Goal: Information Seeking & Learning: Check status

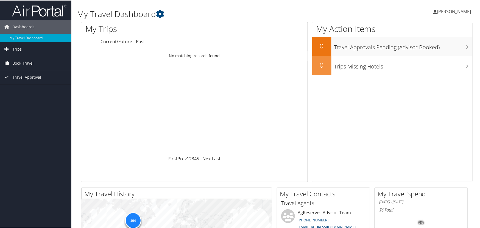
click at [15, 50] on span "Trips" at bounding box center [16, 49] width 9 height 14
click at [22, 64] on link "Past Trips" at bounding box center [35, 68] width 71 height 8
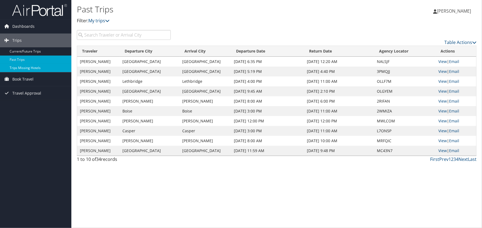
click at [28, 67] on link "Trips Missing Hotels" at bounding box center [35, 68] width 71 height 8
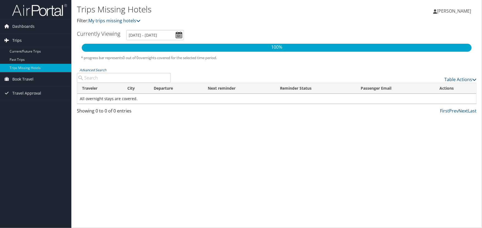
click at [22, 43] on link "Trips" at bounding box center [35, 40] width 71 height 14
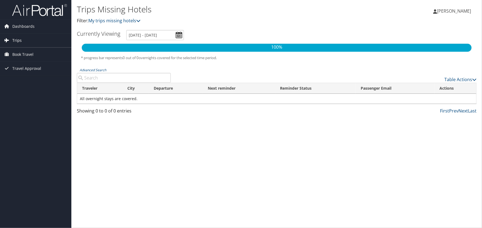
click at [21, 44] on span "Trips" at bounding box center [16, 40] width 9 height 14
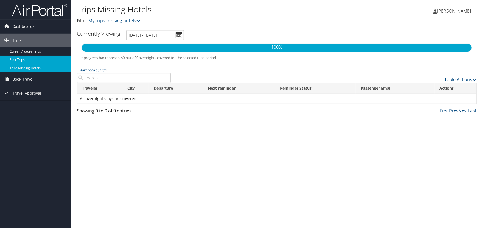
click at [16, 61] on link "Past Trips" at bounding box center [35, 59] width 71 height 8
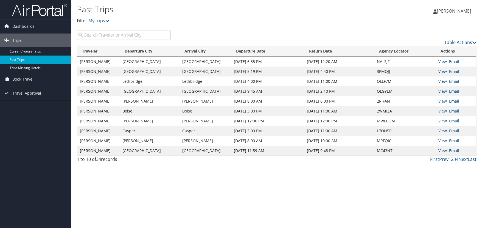
click at [443, 130] on link "View" at bounding box center [443, 130] width 9 height 5
click at [26, 53] on link "Current/Future Trips" at bounding box center [35, 51] width 71 height 8
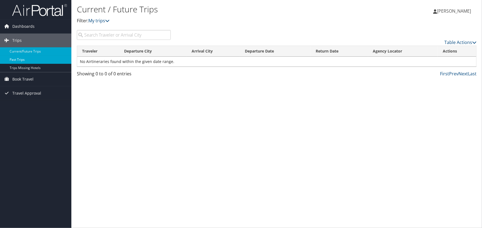
click at [23, 58] on link "Past Trips" at bounding box center [35, 59] width 71 height 8
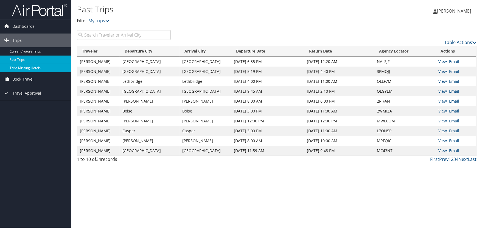
click at [24, 68] on link "Trips Missing Hotels" at bounding box center [35, 68] width 71 height 8
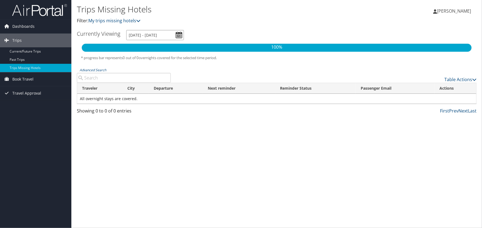
click at [178, 35] on input "[DATE] - [DATE]" at bounding box center [155, 35] width 58 height 10
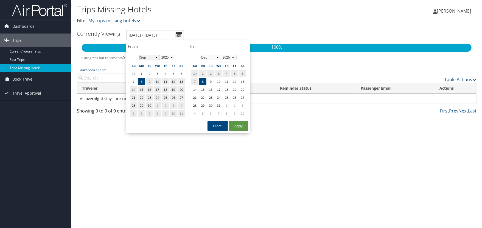
click at [151, 57] on select "Jan Feb Mar Apr May Jun Jul Aug Sep Oct Nov Dec" at bounding box center [149, 57] width 21 height 5
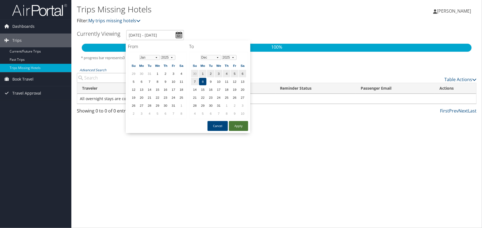
click at [234, 124] on button "Apply" at bounding box center [238, 126] width 19 height 10
type input "9/8/2025 - 12/8/2025"
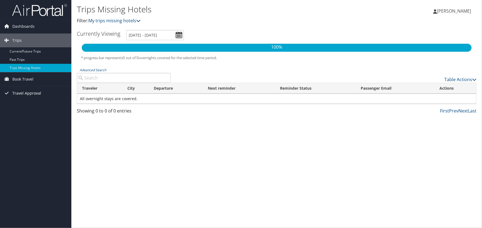
click at [32, 92] on span "Travel Approval" at bounding box center [26, 93] width 29 height 14
click at [30, 113] on link "Approved Trips" at bounding box center [35, 112] width 71 height 8
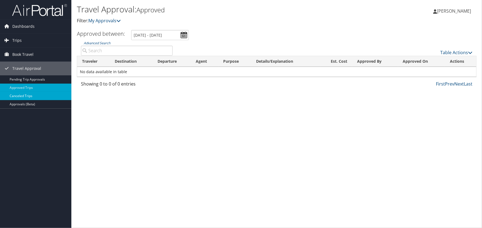
click at [32, 96] on link "Canceled Trips" at bounding box center [35, 96] width 71 height 8
click at [19, 28] on span "Dashboards" at bounding box center [23, 26] width 22 height 14
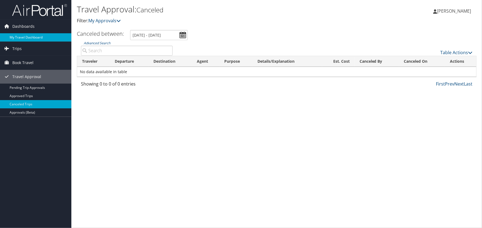
click at [23, 35] on link "My Travel Dashboard" at bounding box center [35, 37] width 71 height 8
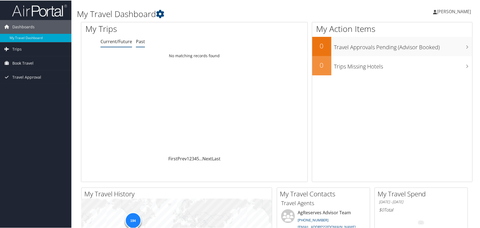
click at [139, 40] on link "Past" at bounding box center [140, 41] width 9 height 6
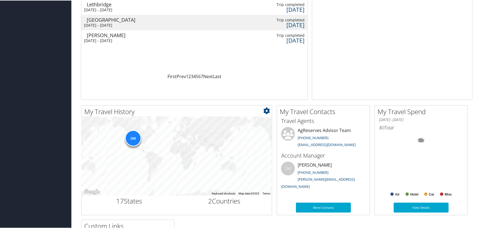
scroll to position [82, 0]
click at [134, 139] on div "194" at bounding box center [133, 137] width 16 height 16
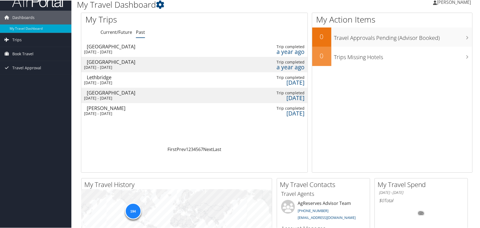
scroll to position [0, 0]
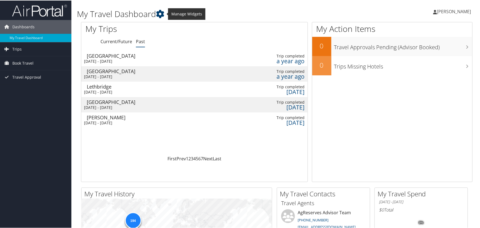
click at [161, 14] on icon at bounding box center [160, 13] width 8 height 8
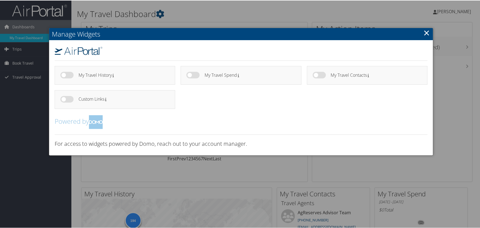
click at [67, 77] on label at bounding box center [66, 74] width 13 height 7
click at [67, 77] on input "checkbox" at bounding box center [65, 76] width 4 height 4
checkbox input "true"
click at [426, 31] on link "×" at bounding box center [426, 32] width 6 height 11
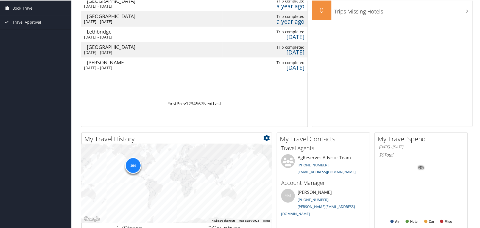
scroll to position [110, 0]
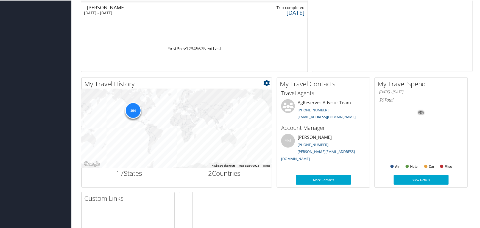
click at [131, 113] on div "194" at bounding box center [133, 110] width 16 height 16
click at [208, 173] on span "2" at bounding box center [210, 172] width 4 height 9
click at [131, 170] on h2 "17 States" at bounding box center [129, 172] width 87 height 9
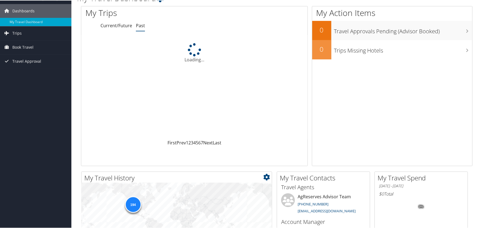
scroll to position [0, 0]
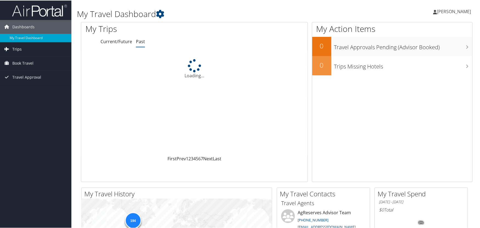
click at [15, 50] on span "Trips" at bounding box center [16, 49] width 9 height 14
click at [17, 48] on span "Trips" at bounding box center [16, 49] width 9 height 14
click at [18, 47] on span "Trips" at bounding box center [16, 49] width 9 height 14
click at [22, 47] on link "Trips" at bounding box center [35, 49] width 71 height 14
click at [22, 62] on span "Book Travel" at bounding box center [22, 63] width 21 height 14
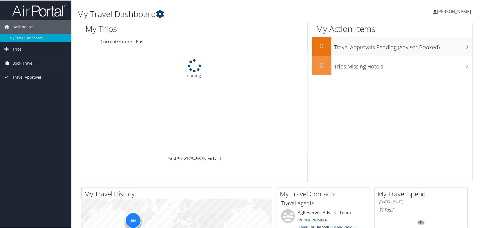
click at [32, 72] on span "Travel Approval" at bounding box center [26, 77] width 29 height 14
click at [138, 41] on link "Past" at bounding box center [140, 41] width 9 height 6
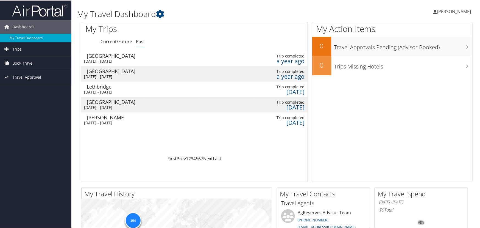
click at [15, 50] on span "Trips" at bounding box center [16, 49] width 9 height 14
click at [18, 66] on link "Past Trips" at bounding box center [35, 68] width 71 height 8
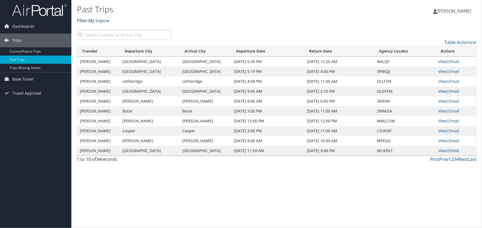
click at [107, 21] on link "My trips" at bounding box center [98, 21] width 21 height 6
click at [108, 21] on icon at bounding box center [107, 20] width 4 height 4
click at [462, 43] on link "Table Actions" at bounding box center [460, 42] width 32 height 6
click at [433, 166] on div at bounding box center [241, 114] width 482 height 228
click at [464, 160] on link "Next" at bounding box center [463, 159] width 10 height 6
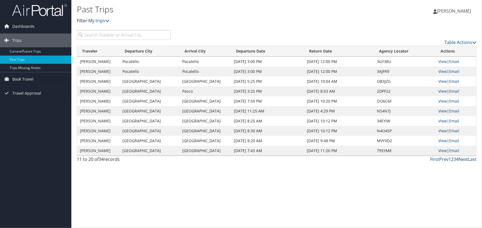
click at [464, 160] on link "Next" at bounding box center [463, 159] width 10 height 6
click at [442, 160] on link "Prev" at bounding box center [443, 159] width 9 height 6
click at [437, 160] on link "First" at bounding box center [434, 159] width 9 height 6
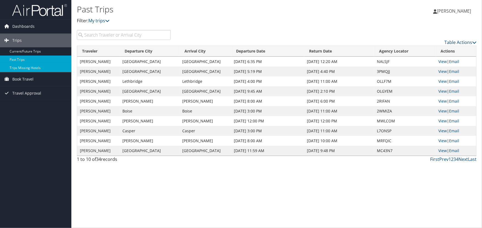
click at [25, 69] on link "Trips Missing Hotels" at bounding box center [35, 68] width 71 height 8
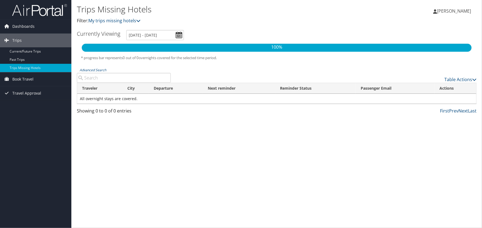
click at [95, 76] on input "Advanced Search" at bounding box center [124, 78] width 94 height 10
type input "Elgin"
click at [176, 36] on input "9/8/2025 - 12/8/2025" at bounding box center [155, 35] width 58 height 10
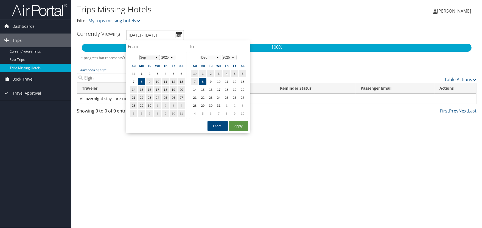
click at [156, 57] on select "Jan Feb Mar Apr May Jun Jul Aug Sep Oct Nov Dec" at bounding box center [149, 57] width 21 height 5
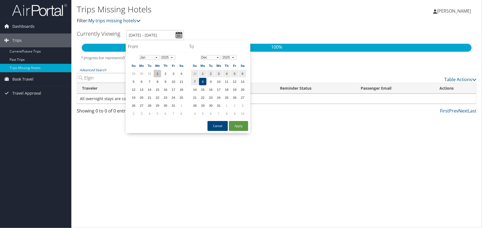
click at [160, 73] on td "1" at bounding box center [157, 73] width 7 height 7
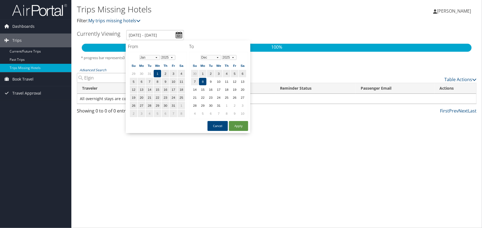
click at [159, 70] on td "1" at bounding box center [157, 73] width 7 height 7
click at [167, 74] on td "2" at bounding box center [165, 73] width 7 height 7
click at [158, 73] on td "1" at bounding box center [157, 73] width 7 height 7
click at [201, 78] on td "8" at bounding box center [202, 81] width 7 height 7
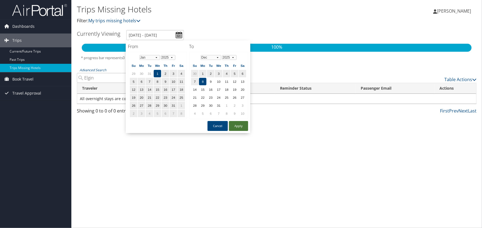
click at [231, 127] on button "Apply" at bounding box center [238, 126] width 19 height 10
type input "1/1/2025 - 12/8/2025"
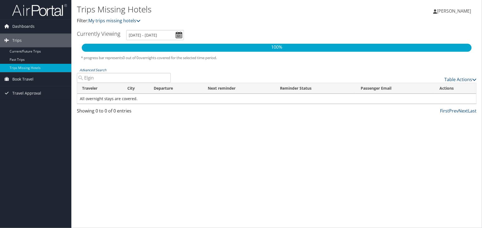
click at [166, 78] on input "Elgin" at bounding box center [124, 78] width 94 height 10
click at [119, 21] on link "My trips missing hotels" at bounding box center [114, 21] width 52 height 6
click at [26, 94] on span "Travel Approval" at bounding box center [26, 93] width 29 height 14
click at [32, 110] on link "Approved Trips" at bounding box center [35, 112] width 71 height 8
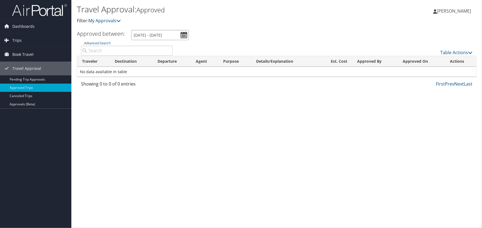
click at [184, 34] on input "[DATE] - [DATE]" at bounding box center [160, 35] width 58 height 10
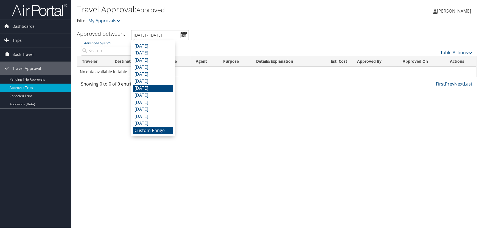
click at [150, 85] on li "[DATE]" at bounding box center [153, 88] width 40 height 7
click at [184, 35] on input "[DATE] - [DATE]" at bounding box center [160, 35] width 58 height 10
click at [154, 83] on li "[DATE]" at bounding box center [153, 81] width 40 height 7
click at [184, 38] on input "[DATE] - [DATE]" at bounding box center [160, 35] width 58 height 10
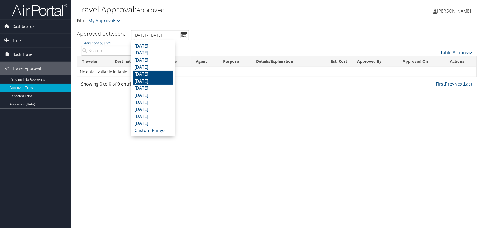
click at [150, 76] on li "[DATE]" at bounding box center [153, 74] width 40 height 7
click at [181, 37] on input "[DATE] - [DATE]" at bounding box center [160, 35] width 58 height 10
click at [154, 66] on li "[DATE]" at bounding box center [153, 67] width 40 height 7
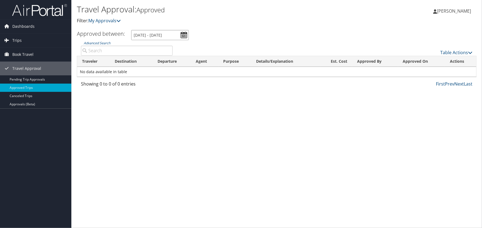
click at [184, 35] on input "[DATE] - [DATE]" at bounding box center [160, 35] width 58 height 10
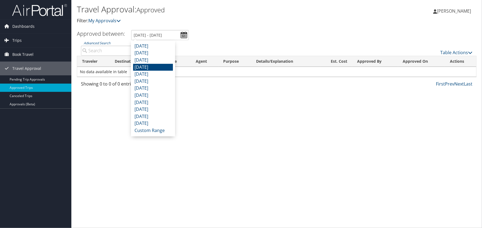
click at [150, 59] on li "[DATE]" at bounding box center [153, 60] width 40 height 7
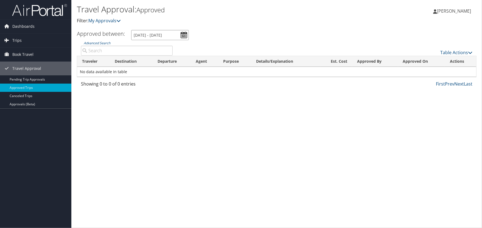
click at [183, 37] on input "[DATE] - [DATE]" at bounding box center [160, 35] width 58 height 10
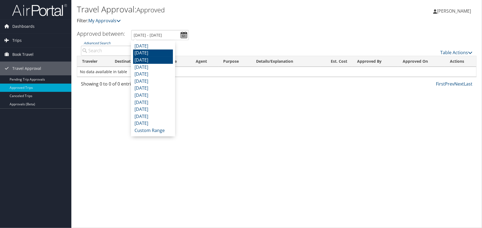
click at [163, 52] on li "[DATE]" at bounding box center [153, 52] width 40 height 7
click at [180, 35] on input "[DATE] - [DATE]" at bounding box center [160, 35] width 58 height 10
click at [166, 44] on li "[DATE]" at bounding box center [153, 46] width 40 height 7
type input "[DATE] - [DATE]"
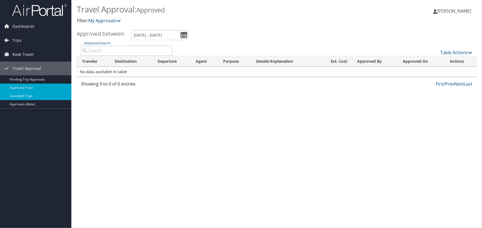
click at [33, 97] on link "Canceled Trips" at bounding box center [35, 96] width 71 height 8
click at [159, 33] on input "[DATE] - [DATE]" at bounding box center [159, 35] width 58 height 10
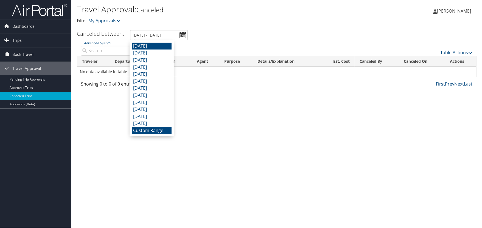
click at [150, 46] on li "[DATE]" at bounding box center [152, 46] width 40 height 7
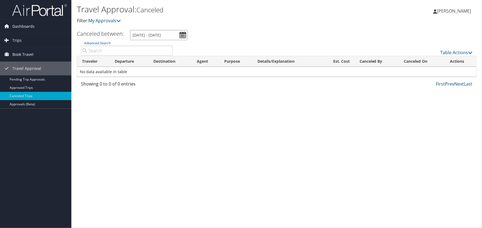
click at [162, 35] on input "8/1/2025 - 8/31/2025" at bounding box center [159, 35] width 58 height 10
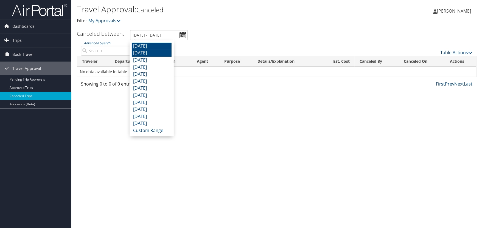
click at [152, 52] on li "July 2025" at bounding box center [152, 52] width 40 height 7
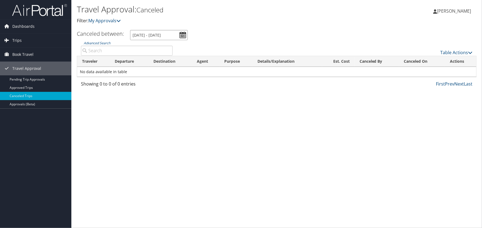
click at [156, 35] on input "7/1/2025 - 7/31/2025" at bounding box center [159, 35] width 58 height 10
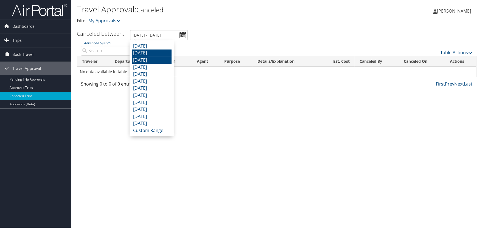
click at [147, 61] on li "June 2025" at bounding box center [152, 60] width 40 height 7
click at [156, 35] on input "6/1/2025 - 6/30/2025" at bounding box center [159, 35] width 58 height 10
click at [147, 66] on li "May 2025" at bounding box center [152, 67] width 40 height 7
click at [156, 34] on input "5/1/2025 - 5/31/2025" at bounding box center [159, 35] width 58 height 10
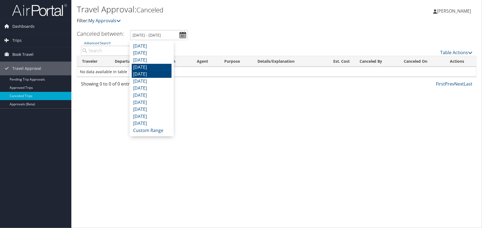
click at [148, 74] on li "April 2025" at bounding box center [152, 74] width 40 height 7
type input "4/1/2025 - 4/30/2025"
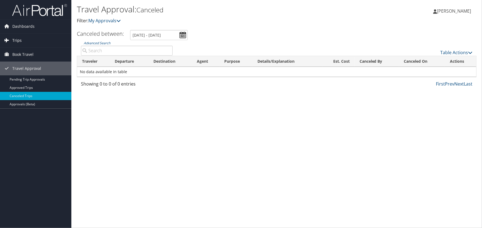
click at [15, 41] on span "Trips" at bounding box center [16, 40] width 9 height 14
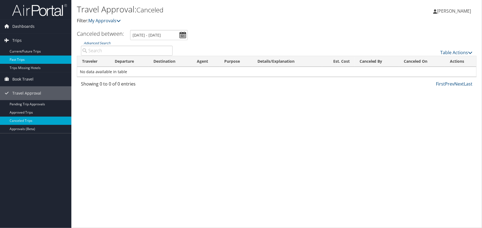
click at [21, 61] on link "Past Trips" at bounding box center [35, 59] width 71 height 8
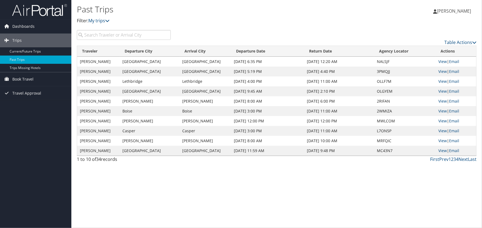
click at [122, 36] on input "search" at bounding box center [124, 35] width 94 height 10
type input "[PERSON_NAME]"
click at [19, 40] on span "Trips" at bounding box center [16, 40] width 9 height 14
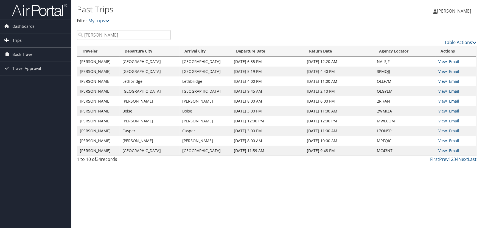
click at [19, 37] on span "Trips" at bounding box center [16, 40] width 9 height 14
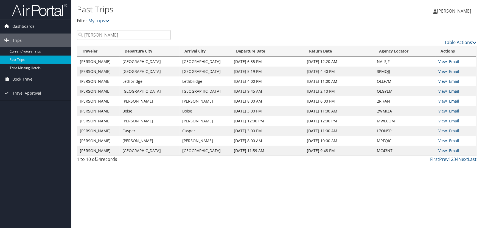
click at [28, 27] on span "Dashboards" at bounding box center [23, 26] width 22 height 14
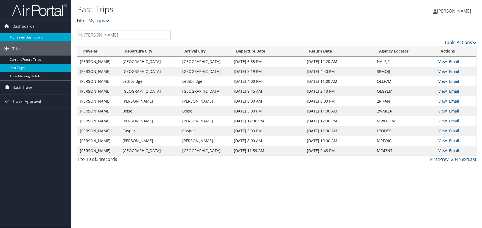
click at [27, 35] on link "My Travel Dashboard" at bounding box center [35, 37] width 71 height 8
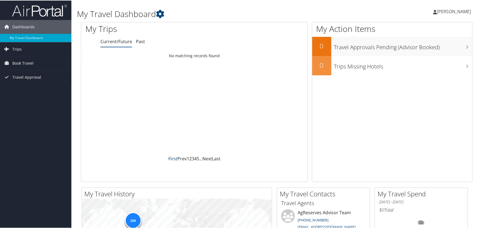
click at [170, 158] on link "First" at bounding box center [172, 158] width 9 height 6
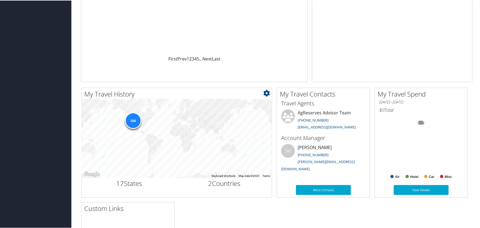
scroll to position [110, 0]
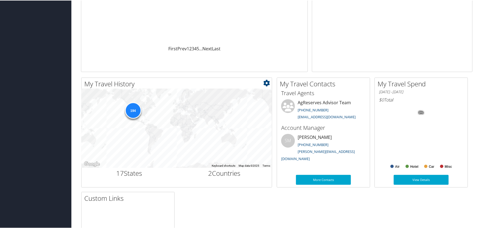
click at [133, 111] on div "194" at bounding box center [133, 110] width 16 height 16
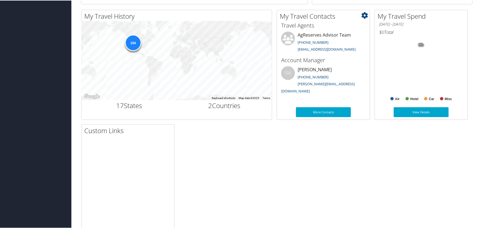
scroll to position [192, 0]
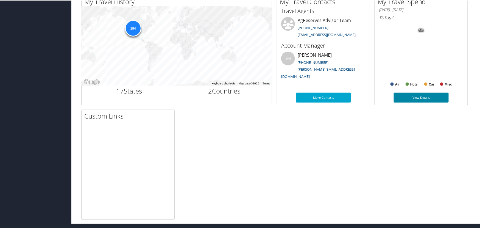
click at [421, 96] on link "View Details" at bounding box center [421, 97] width 55 height 10
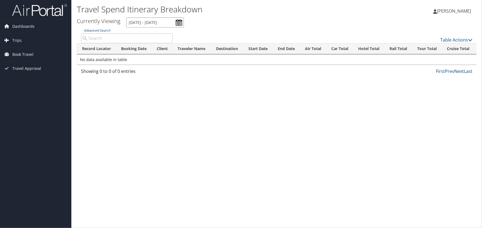
click at [142, 22] on input "1/1/2025 - 9/8/2025" at bounding box center [155, 22] width 58 height 10
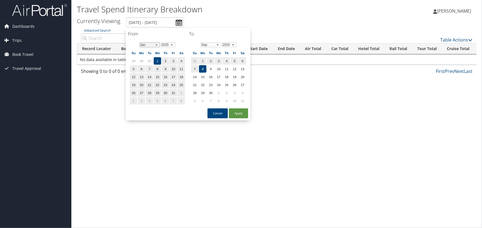
click at [152, 45] on select "Jan Feb Mar Apr May Jun Jul Aug Sep Oct Nov Dec" at bounding box center [149, 44] width 21 height 5
click at [139, 42] on select "Jan Feb Mar Apr May Jun Jul Aug Sep Oct Nov Dec" at bounding box center [149, 44] width 21 height 5
click at [157, 60] on td "1" at bounding box center [157, 60] width 7 height 7
click at [237, 113] on button "Apply" at bounding box center [238, 113] width 19 height 10
type input "1/1/2025 - 9/8/2025"
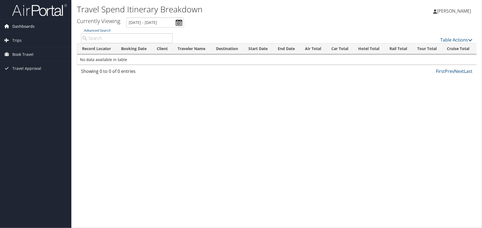
click at [16, 24] on span "Dashboards" at bounding box center [23, 26] width 22 height 14
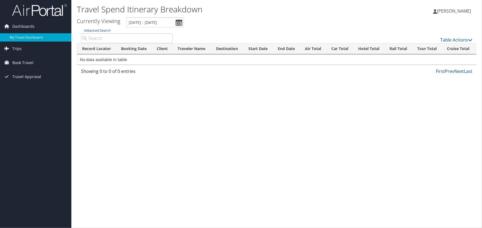
click at [21, 40] on link "My Travel Dashboard" at bounding box center [35, 37] width 71 height 8
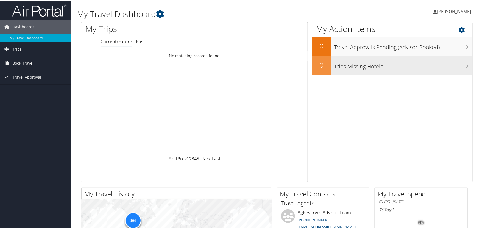
click at [325, 63] on h2 "0" at bounding box center [321, 64] width 19 height 9
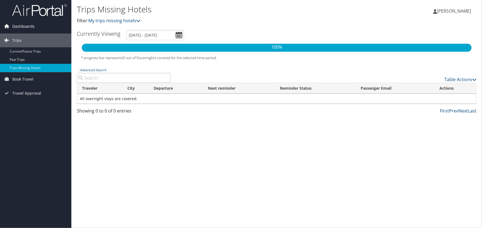
click at [19, 27] on span "Dashboards" at bounding box center [23, 26] width 22 height 14
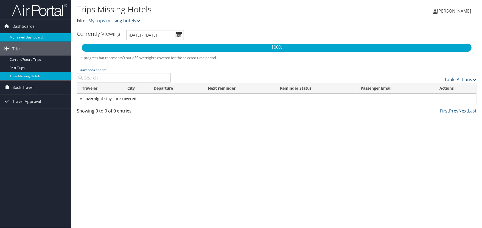
click at [19, 41] on link "My Travel Dashboard" at bounding box center [35, 37] width 71 height 8
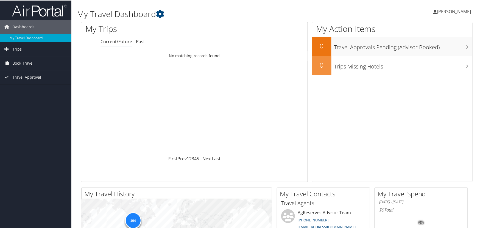
click at [23, 110] on div "Dashboards My Travel Dashboard Trips Current/Future Trips Past Trips Trips Miss…" at bounding box center [241, 207] width 482 height 415
click at [41, 12] on img at bounding box center [39, 10] width 55 height 13
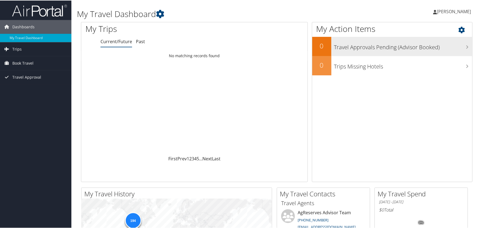
click at [352, 47] on h3 "Travel Approvals Pending (Advisor Booked)" at bounding box center [403, 45] width 138 height 10
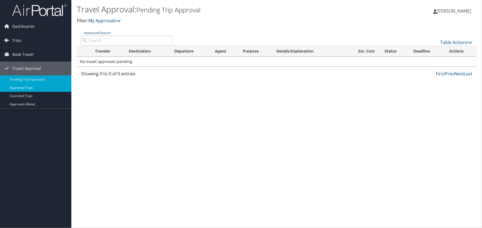
click at [19, 87] on link "Approved Trips" at bounding box center [35, 87] width 71 height 8
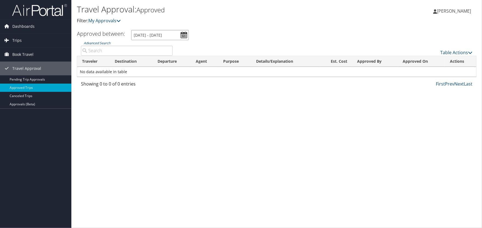
click at [159, 32] on input "[DATE] - [DATE]" at bounding box center [160, 35] width 58 height 10
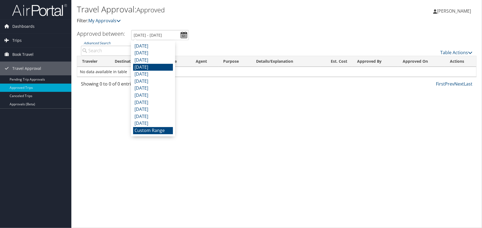
click at [155, 69] on li "[DATE]" at bounding box center [153, 67] width 40 height 7
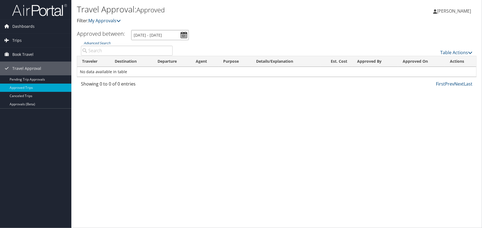
click at [174, 35] on input "[DATE] - [DATE]" at bounding box center [160, 35] width 58 height 10
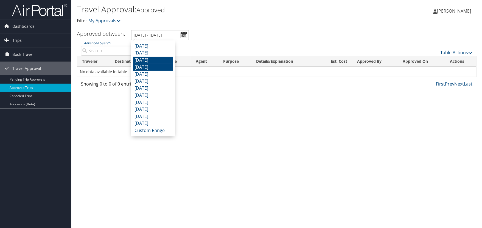
click at [151, 63] on li "[DATE]" at bounding box center [153, 60] width 40 height 7
type input "[DATE] - [DATE]"
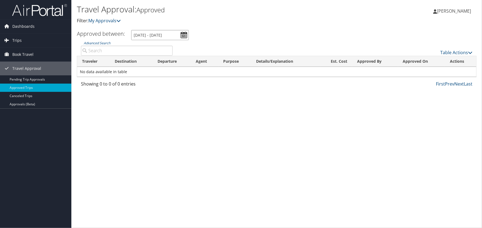
click at [184, 38] on input "[DATE] - [DATE]" at bounding box center [160, 35] width 58 height 10
